Goal: Transaction & Acquisition: Purchase product/service

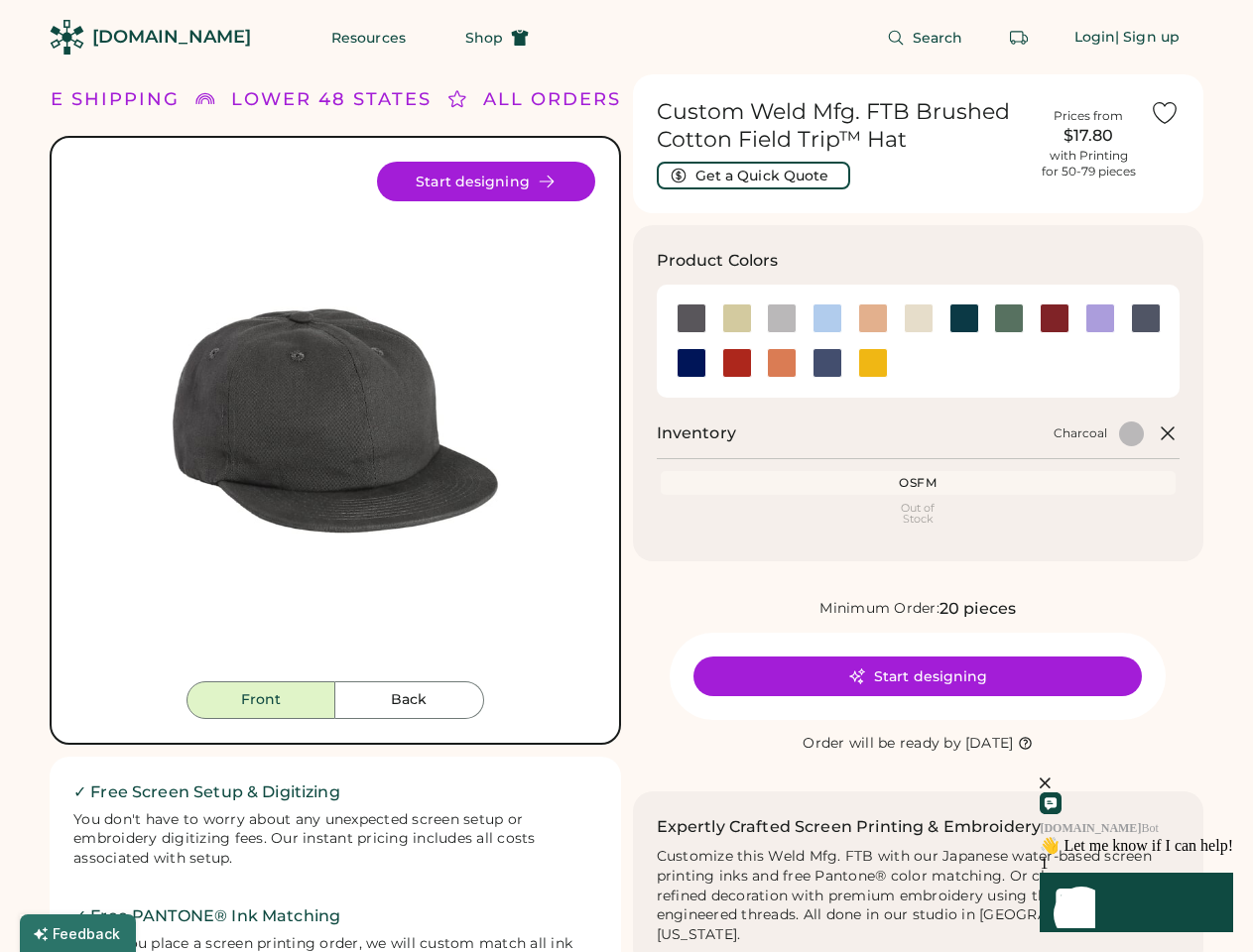
click at [626, 476] on div "FREE SHIPPING LOWER 48 STATES ALL ORDERS FREE SHIPPING LOWER 48 STATES ALL ORDE…" at bounding box center [626, 795] width 1153 height 1443
click at [626, 512] on div "FREE SHIPPING LOWER 48 STATES ALL ORDERS FREE SHIPPING LOWER 48 STATES ALL ORDE…" at bounding box center [626, 795] width 1153 height 1443
click at [335, 512] on img at bounding box center [335, 422] width 520 height 519
click at [335, 99] on div "LOWER 48 STATES" at bounding box center [300, 99] width 200 height 27
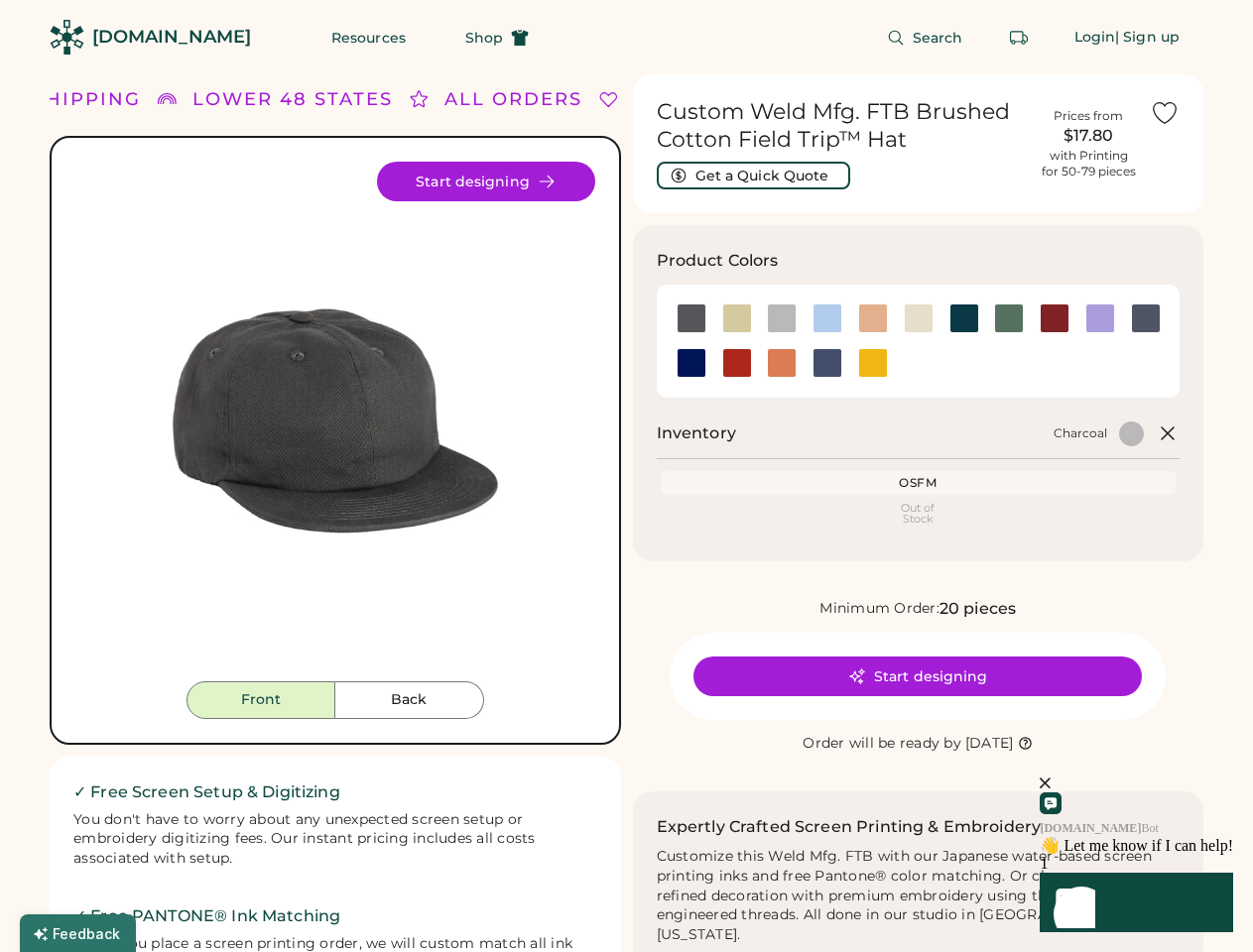
click at [104, 99] on div "FREE SHIPPING" at bounding box center [55, 99] width 171 height 27
click at [340, 99] on div "LOWER 48 STATES" at bounding box center [285, 99] width 200 height 27
click at [466, 99] on div "ALL ORDERS" at bounding box center [498, 99] width 138 height 27
click at [561, 99] on div "FREE SHIPPING LOWER 48 STATES ALL ORDERS FREE SHIPPING LOWER 48 STATES ALL ORDE…" at bounding box center [694, 99] width 1498 height 27
